Goal: Information Seeking & Learning: Learn about a topic

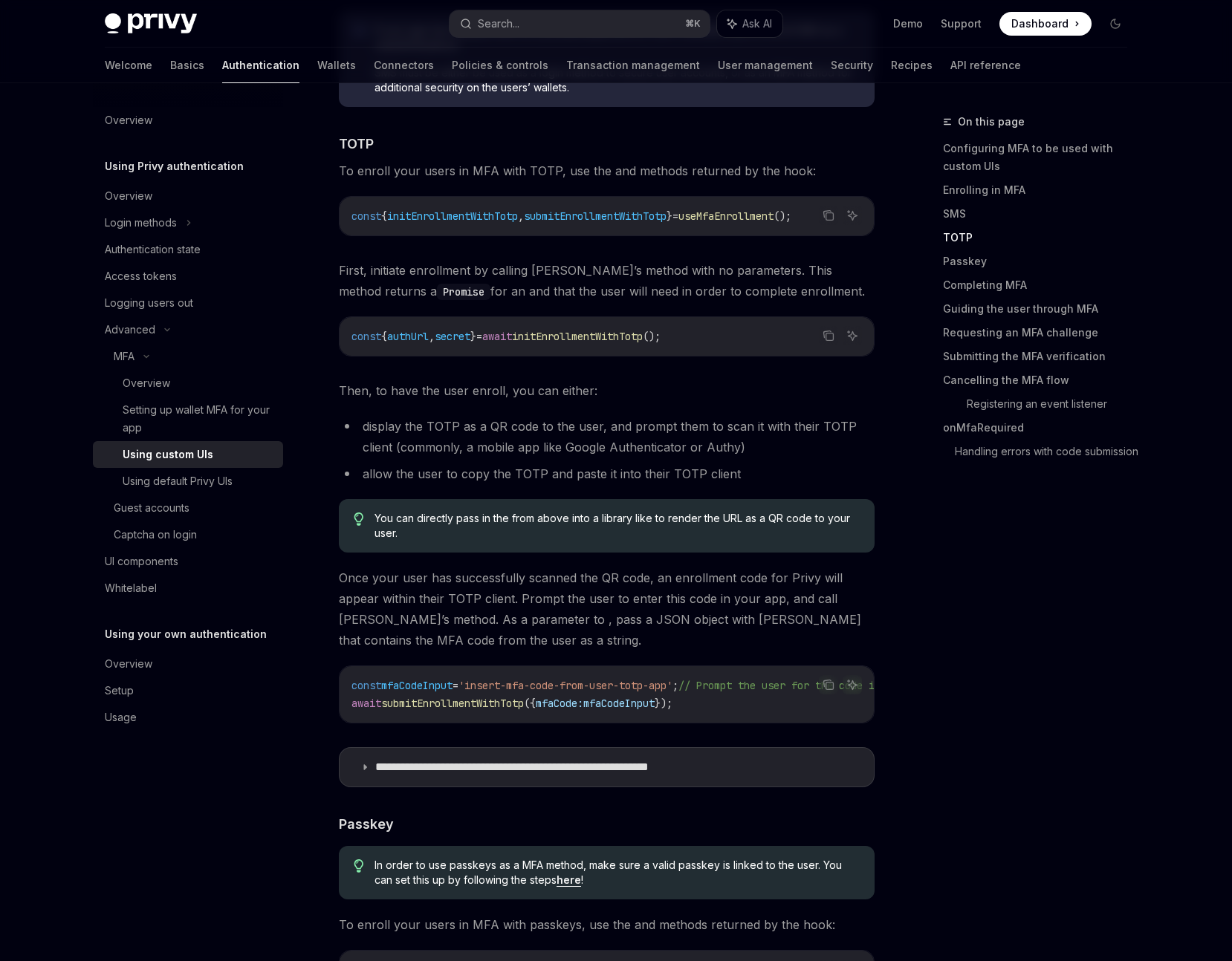
scroll to position [1914, 0]
click at [170, 69] on link "Basics" at bounding box center [187, 65] width 34 height 36
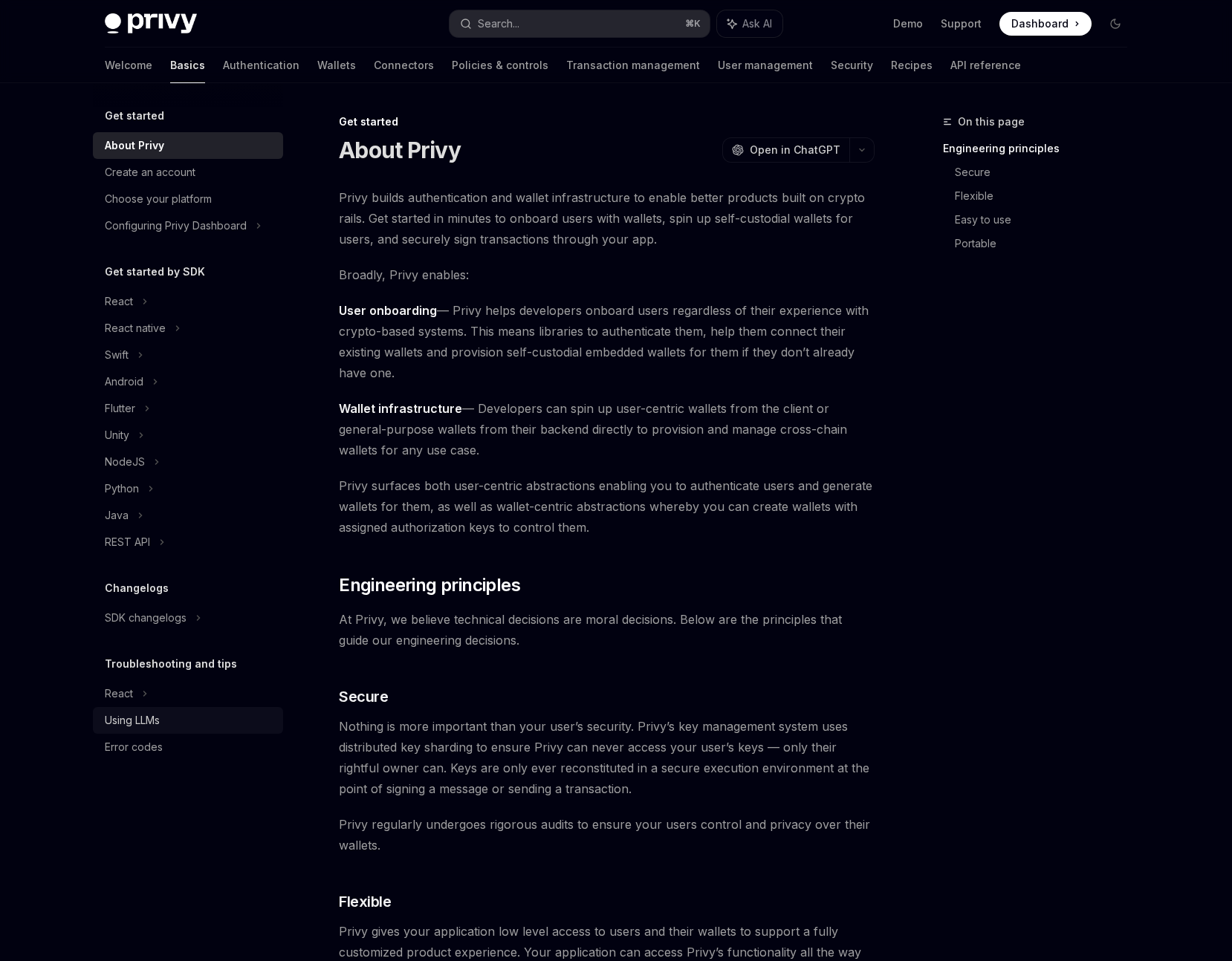
click at [136, 726] on div "Using LLMs" at bounding box center [132, 720] width 55 height 18
type textarea "*"
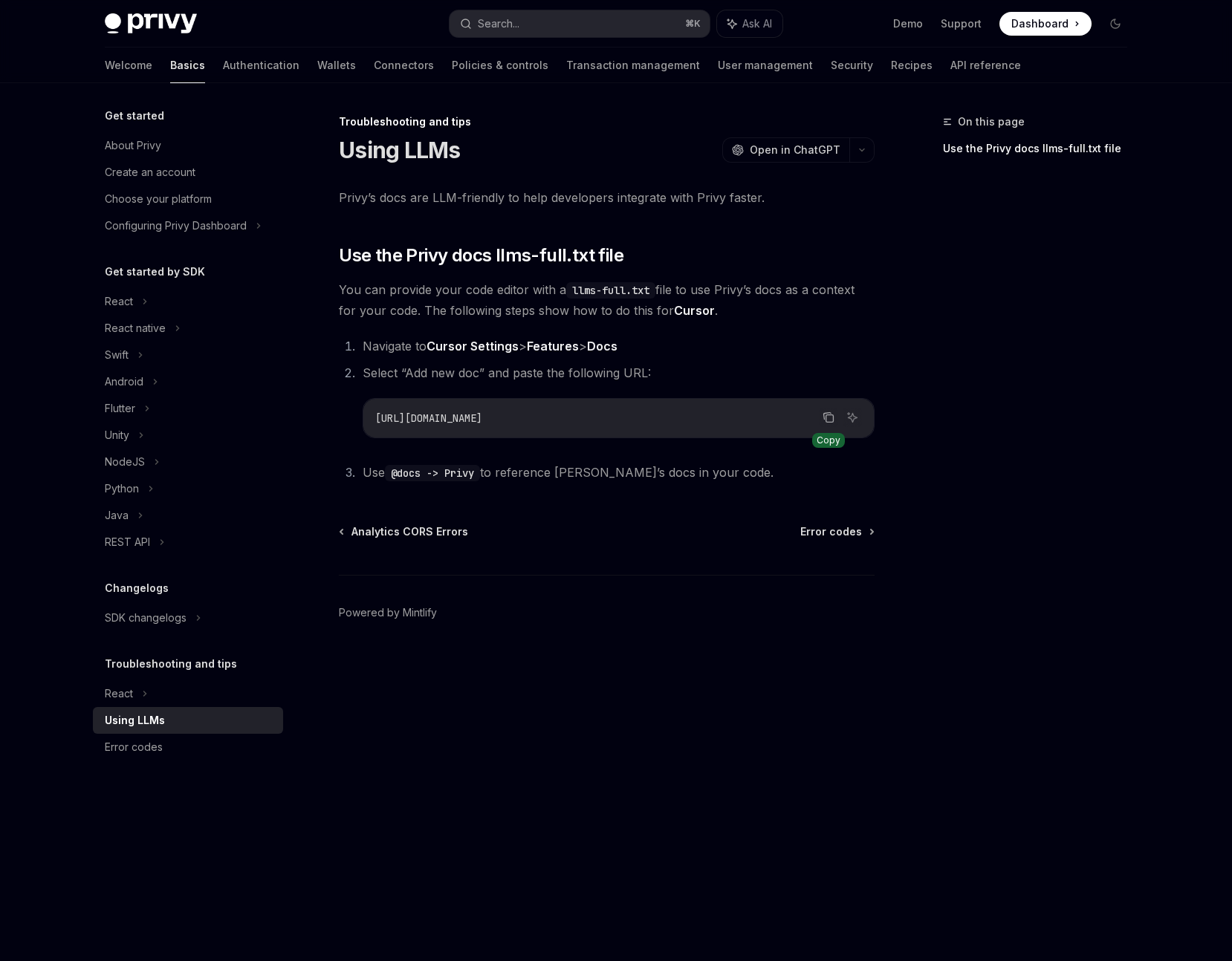
click at [823, 417] on icon "Copy the contents from the code block" at bounding box center [828, 417] width 12 height 12
click at [827, 413] on icon "Copy the contents from the code block" at bounding box center [828, 417] width 12 height 12
click at [829, 417] on icon "Copy the contents from the code block" at bounding box center [828, 417] width 12 height 12
click at [517, 24] on div "Search..." at bounding box center [498, 23] width 41 height 18
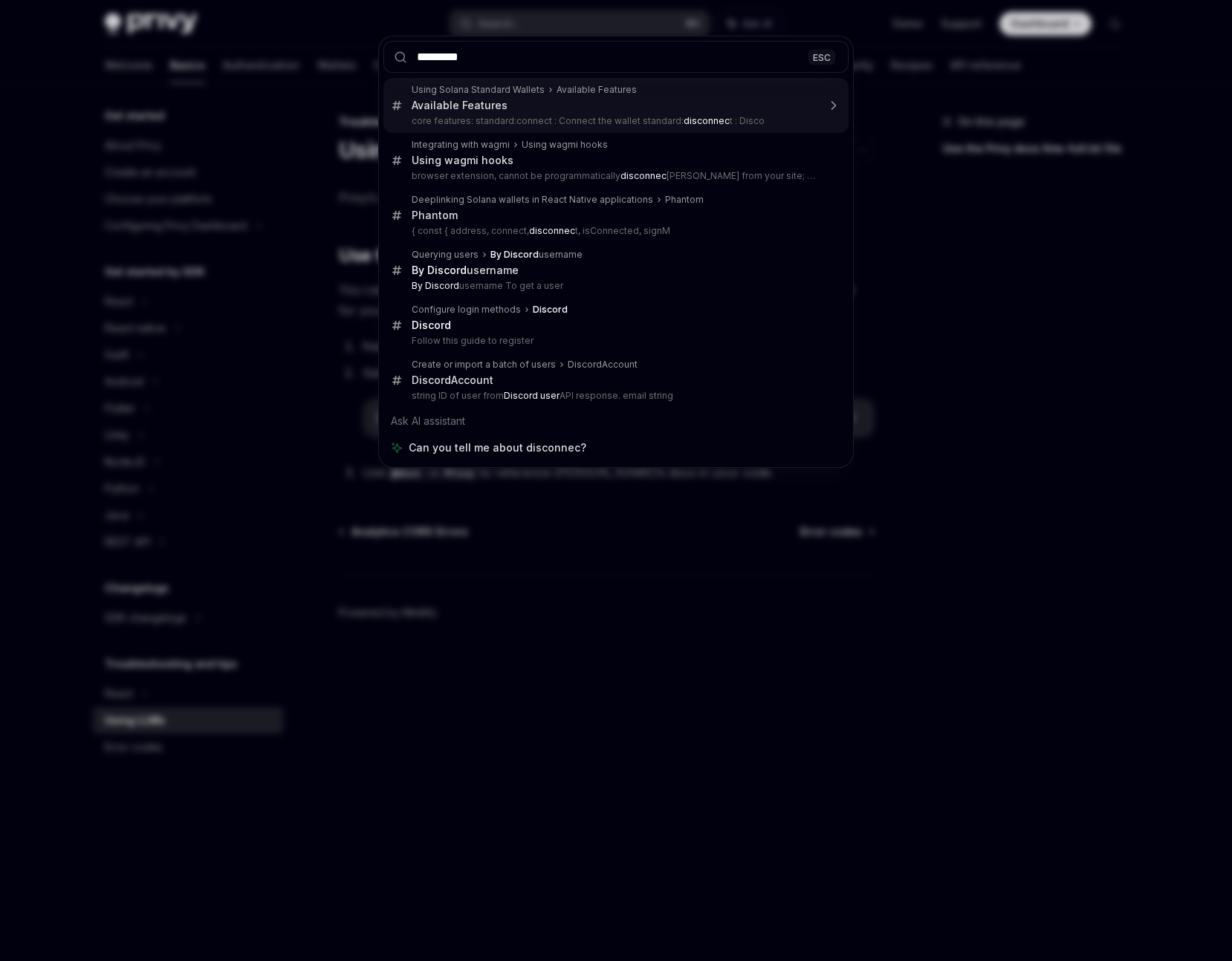
type input "**********"
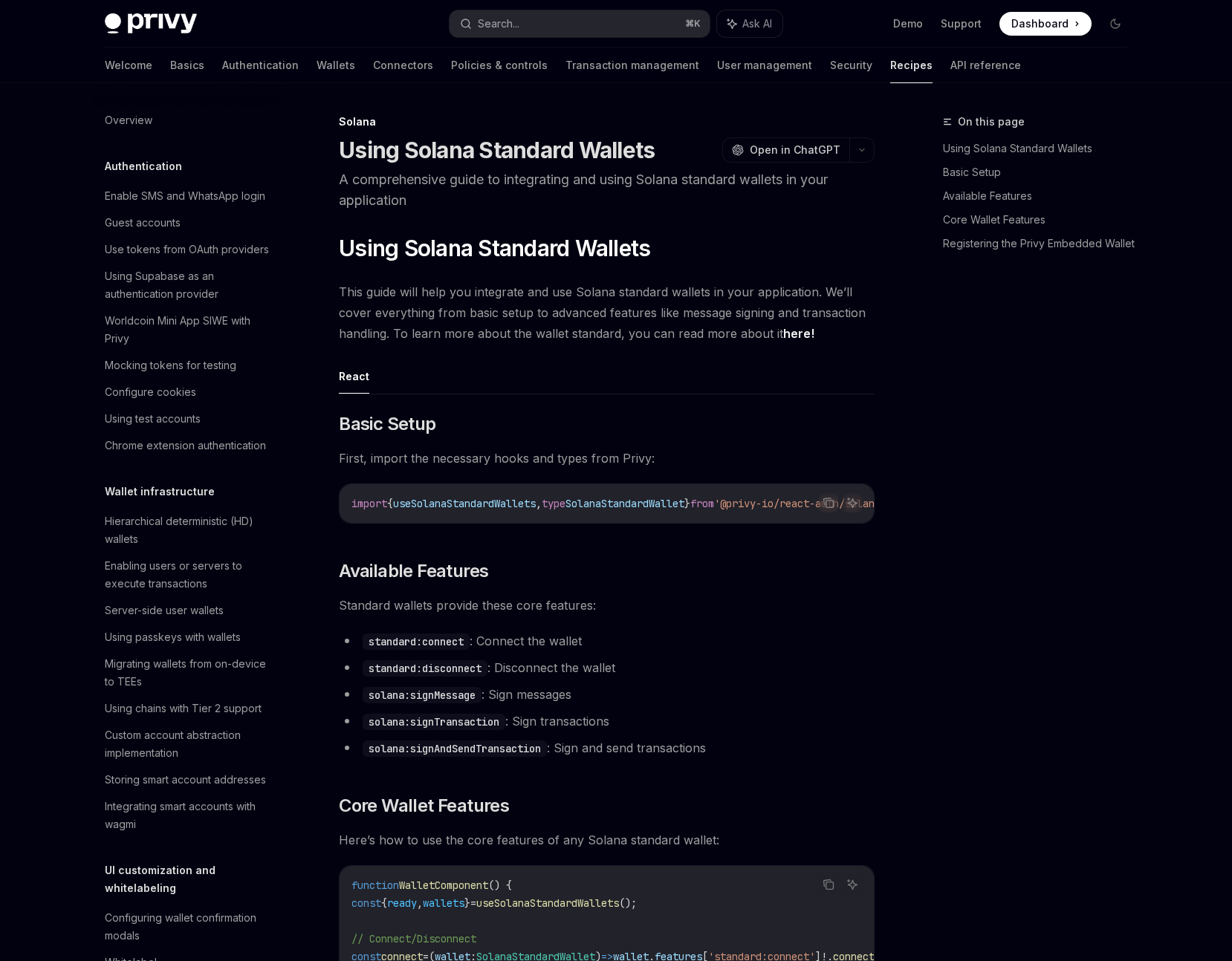
scroll to position [452, 0]
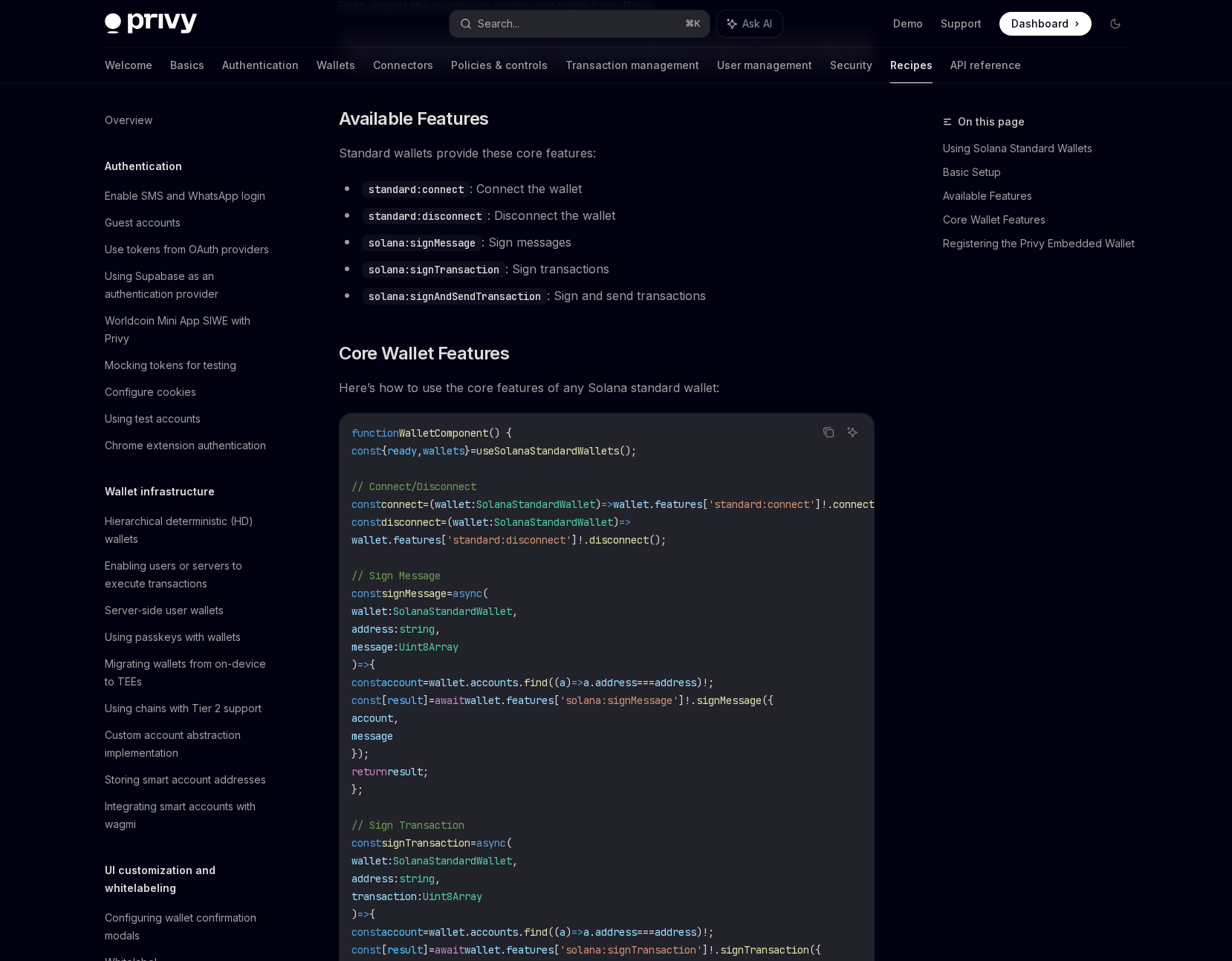
type textarea "*"
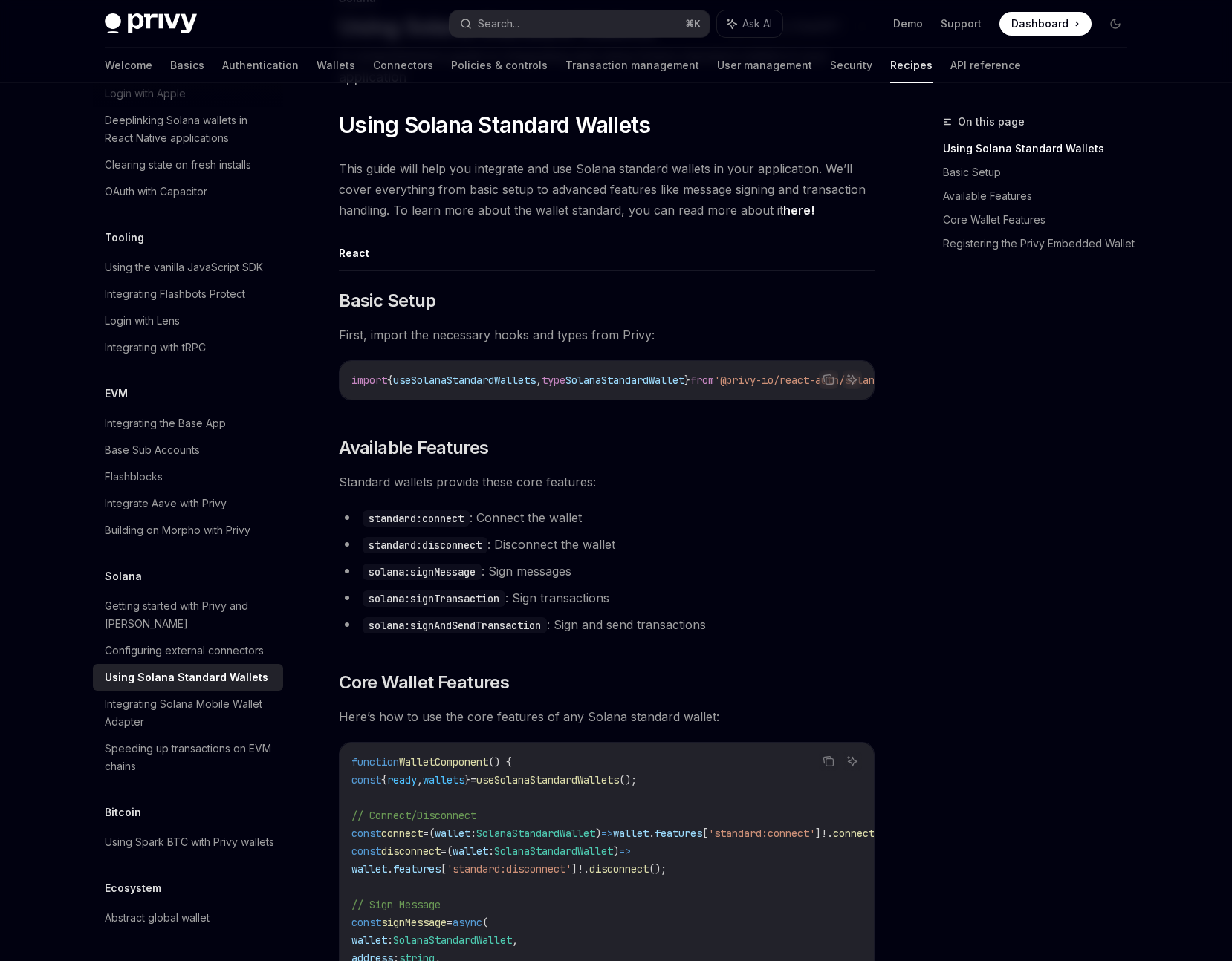
scroll to position [0, 0]
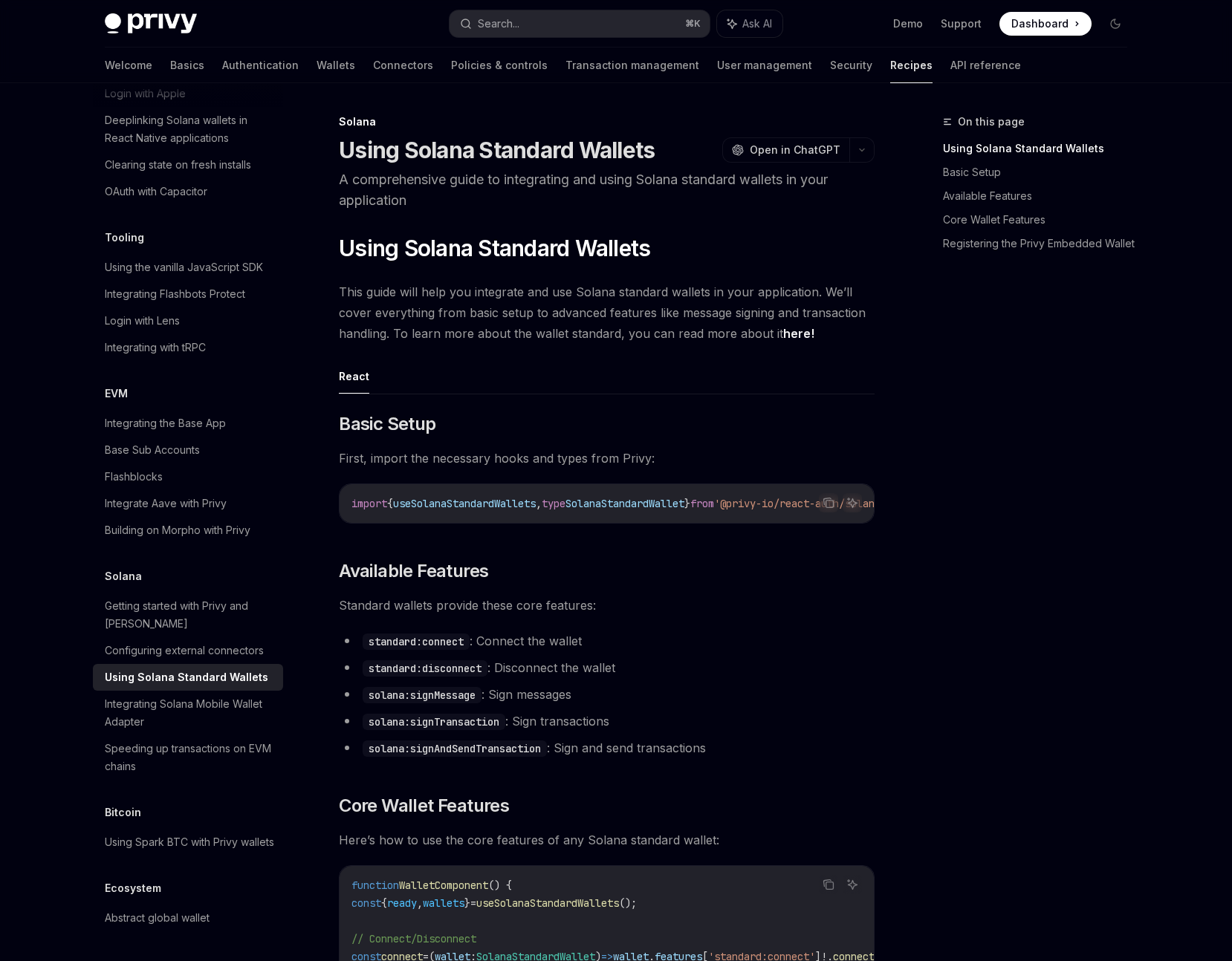
click at [497, 141] on h1 "Using Solana Standard Wallets" at bounding box center [497, 150] width 316 height 26
click at [549, 24] on button "Search... ⌘ K" at bounding box center [580, 23] width 260 height 26
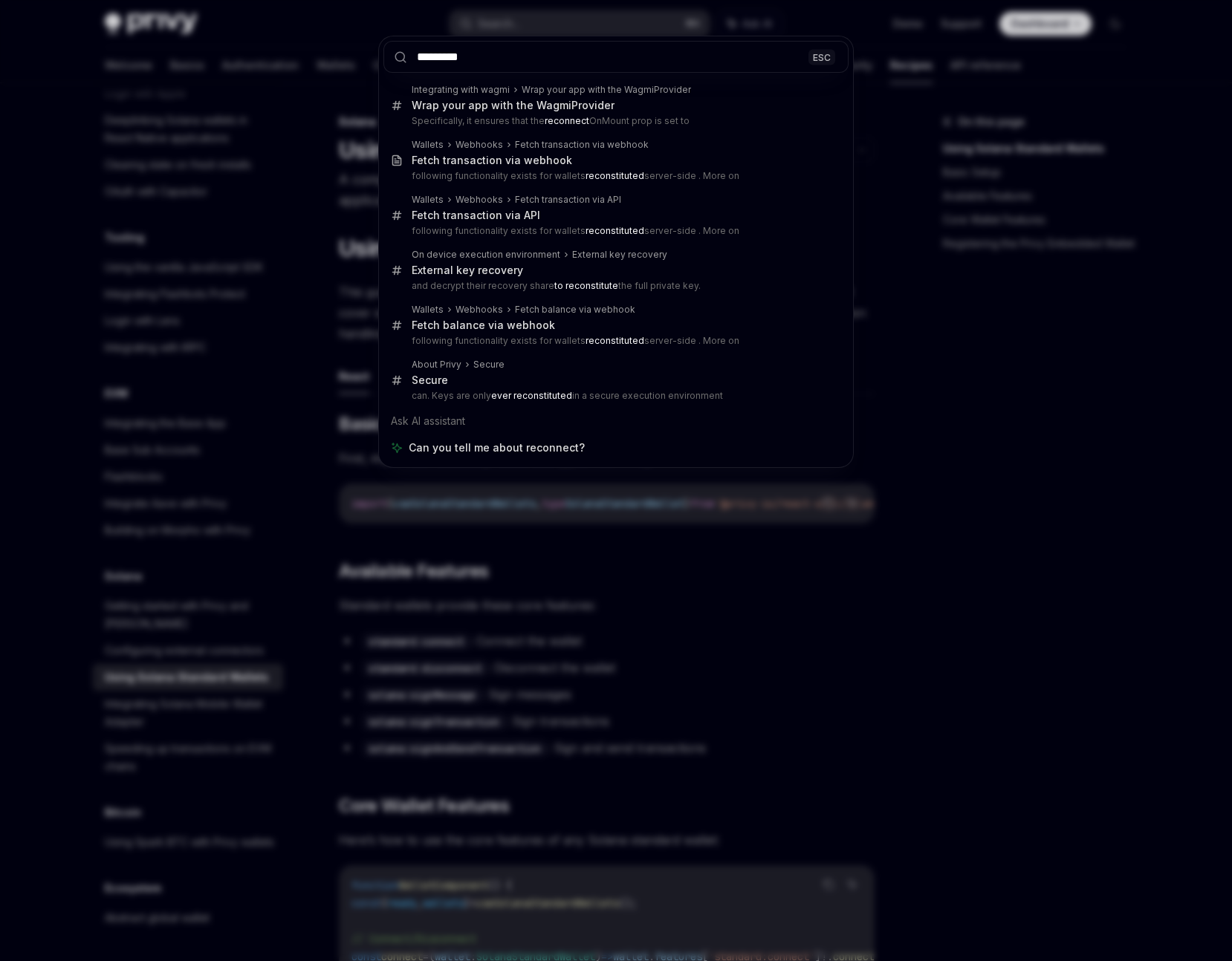
type input "*********"
click at [728, 622] on div "********* ESC Integrating with wagmi Wrap your app with the WagmiProvider Wrap …" at bounding box center [616, 480] width 1232 height 961
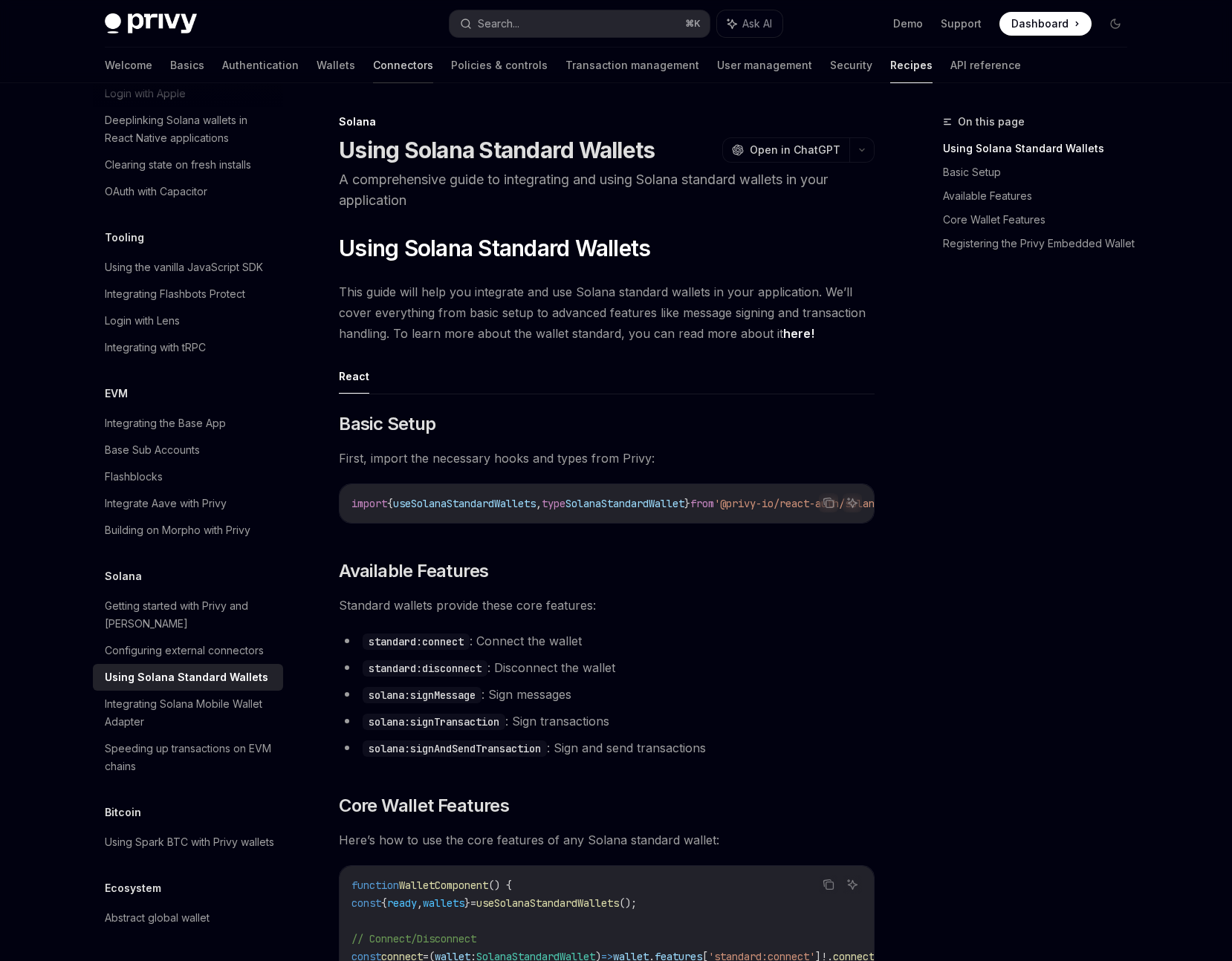
click at [373, 61] on link "Connectors" at bounding box center [403, 65] width 60 height 36
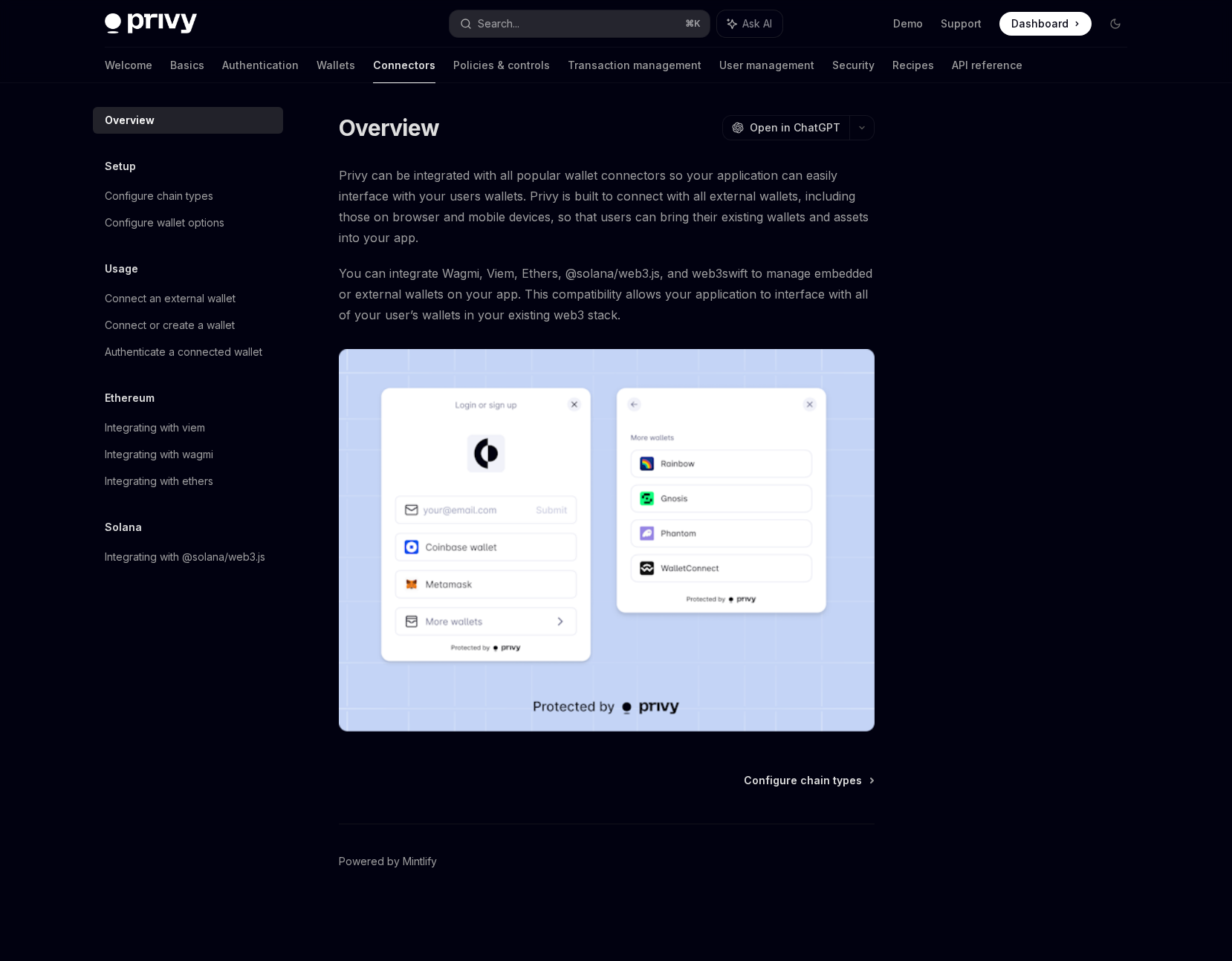
type textarea "*"
